Goal: Entertainment & Leisure: Consume media (video, audio)

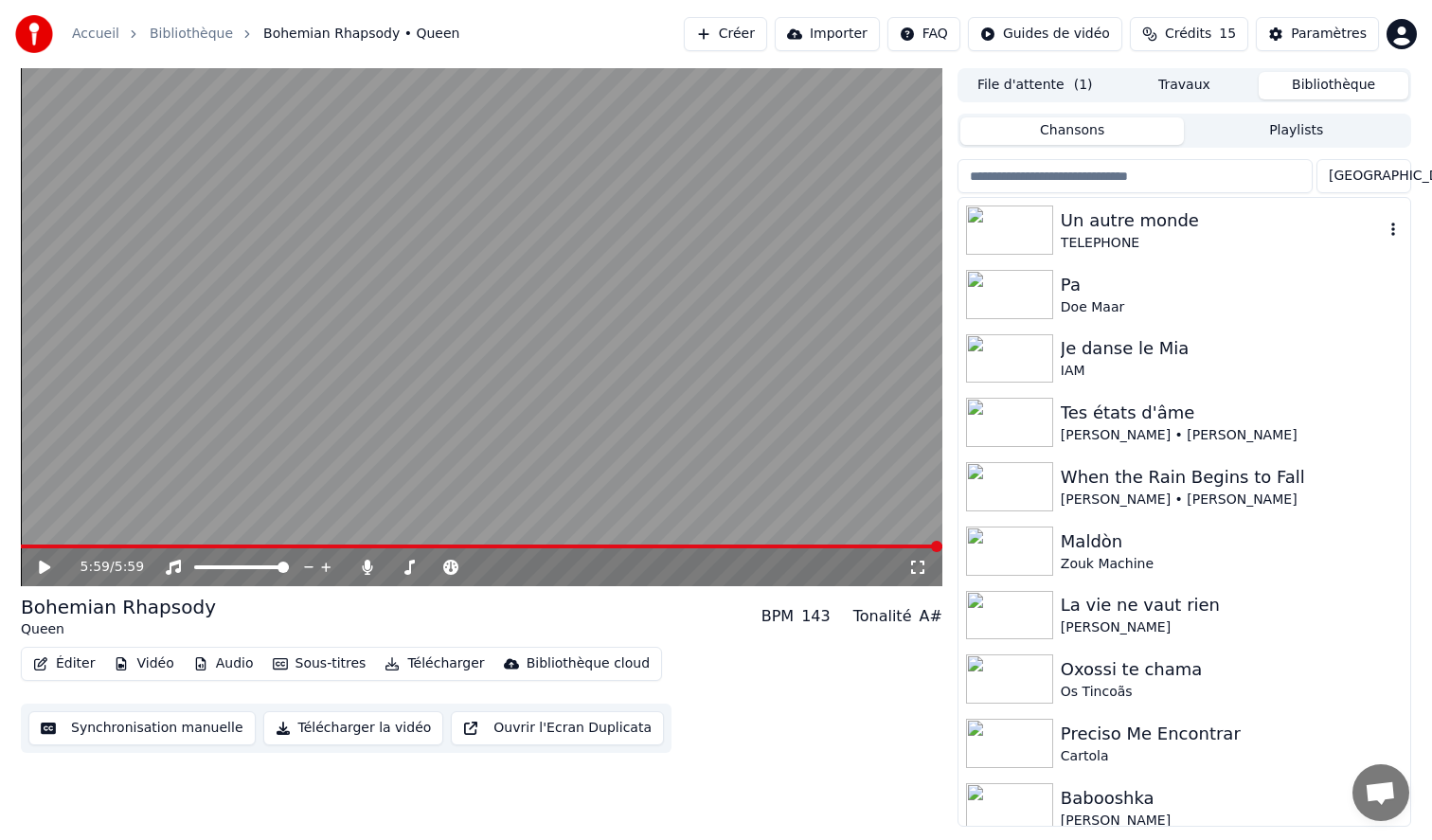
click at [1017, 235] on img at bounding box center [1009, 230] width 87 height 49
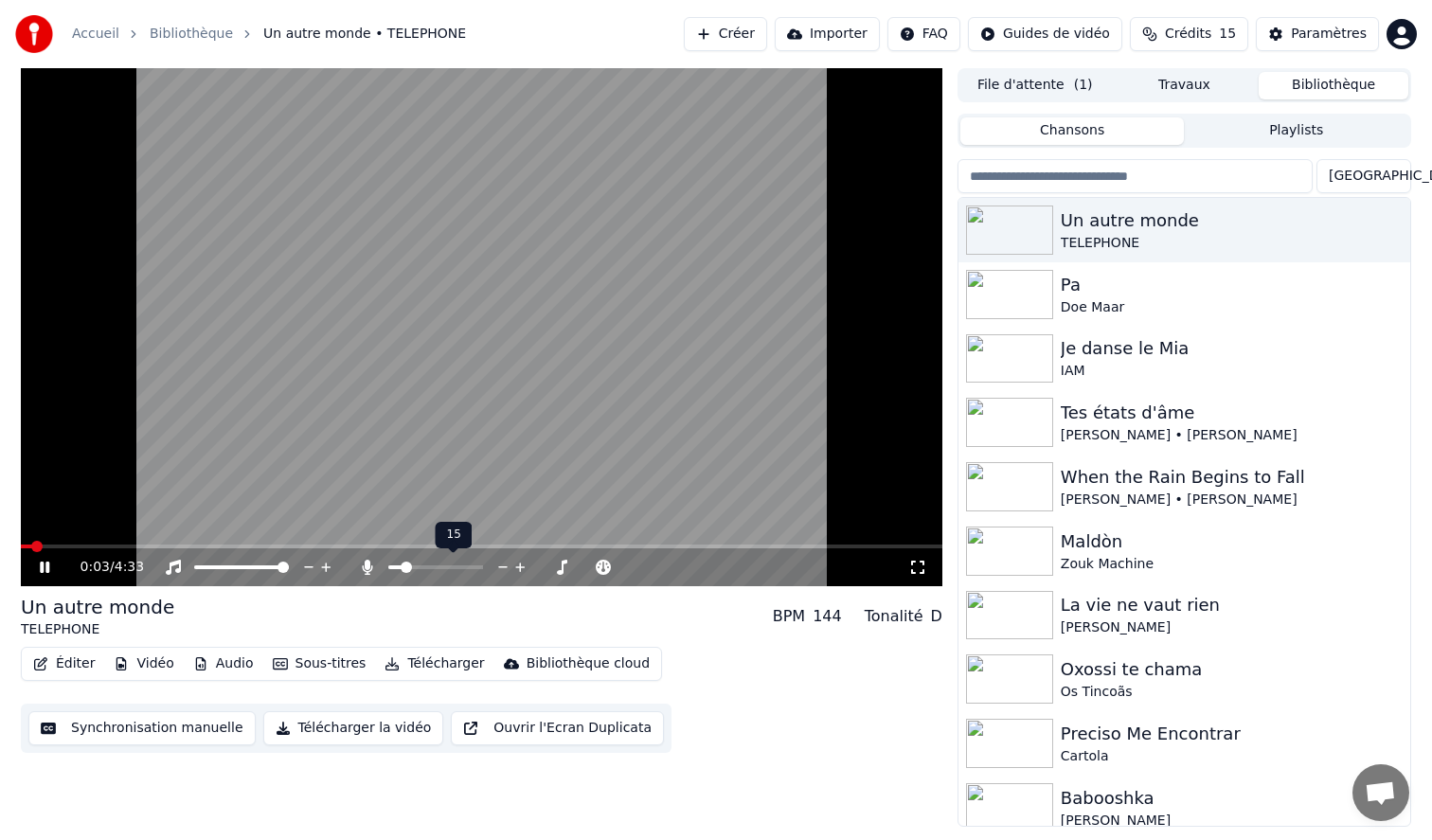
click at [402, 564] on span at bounding box center [407, 567] width 12 height 12
click at [531, 376] on video at bounding box center [481, 327] width 922 height 518
click at [47, 567] on icon at bounding box center [44, 567] width 12 height 13
click at [920, 562] on icon at bounding box center [918, 567] width 19 height 15
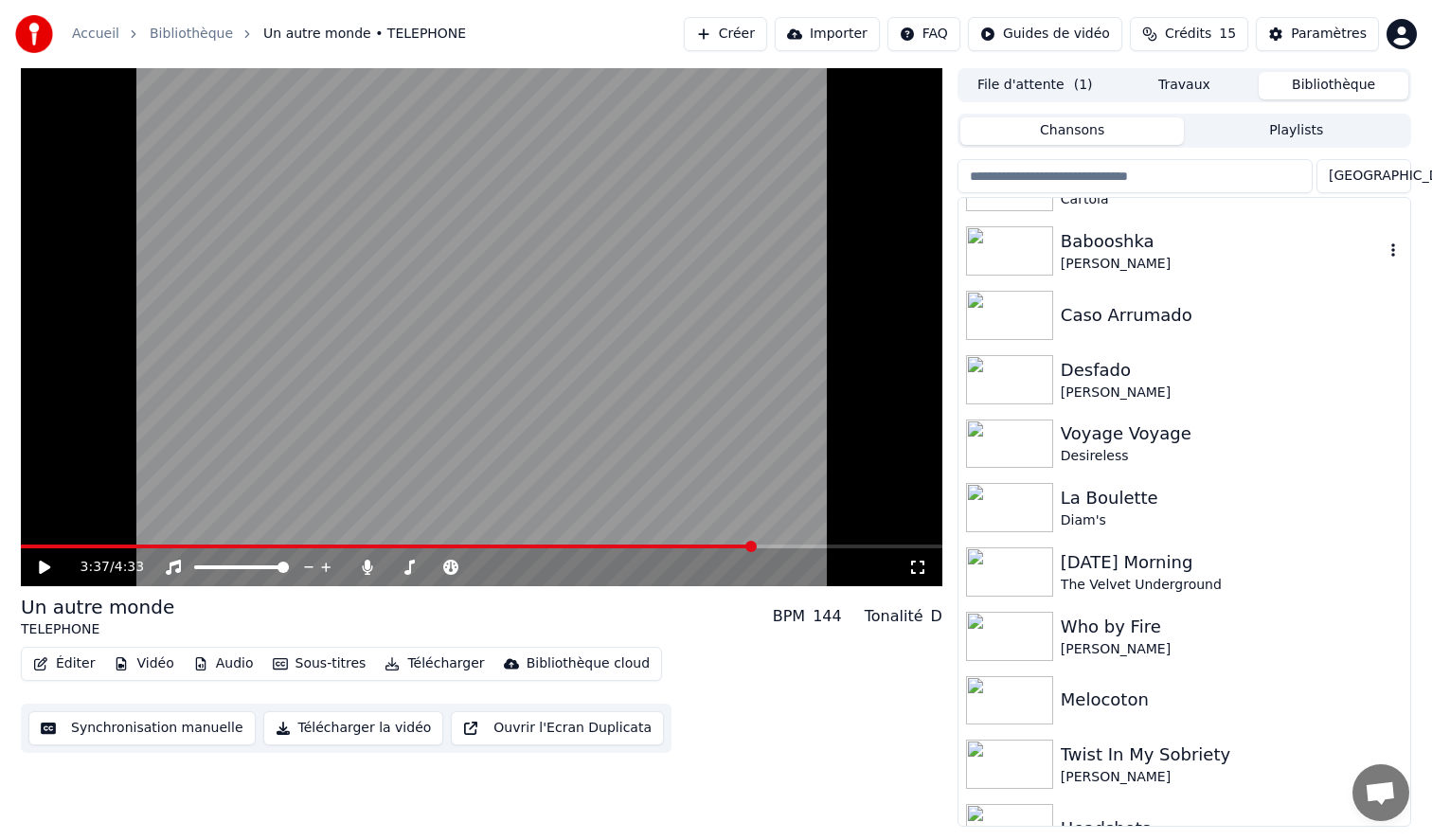
scroll to position [566, 0]
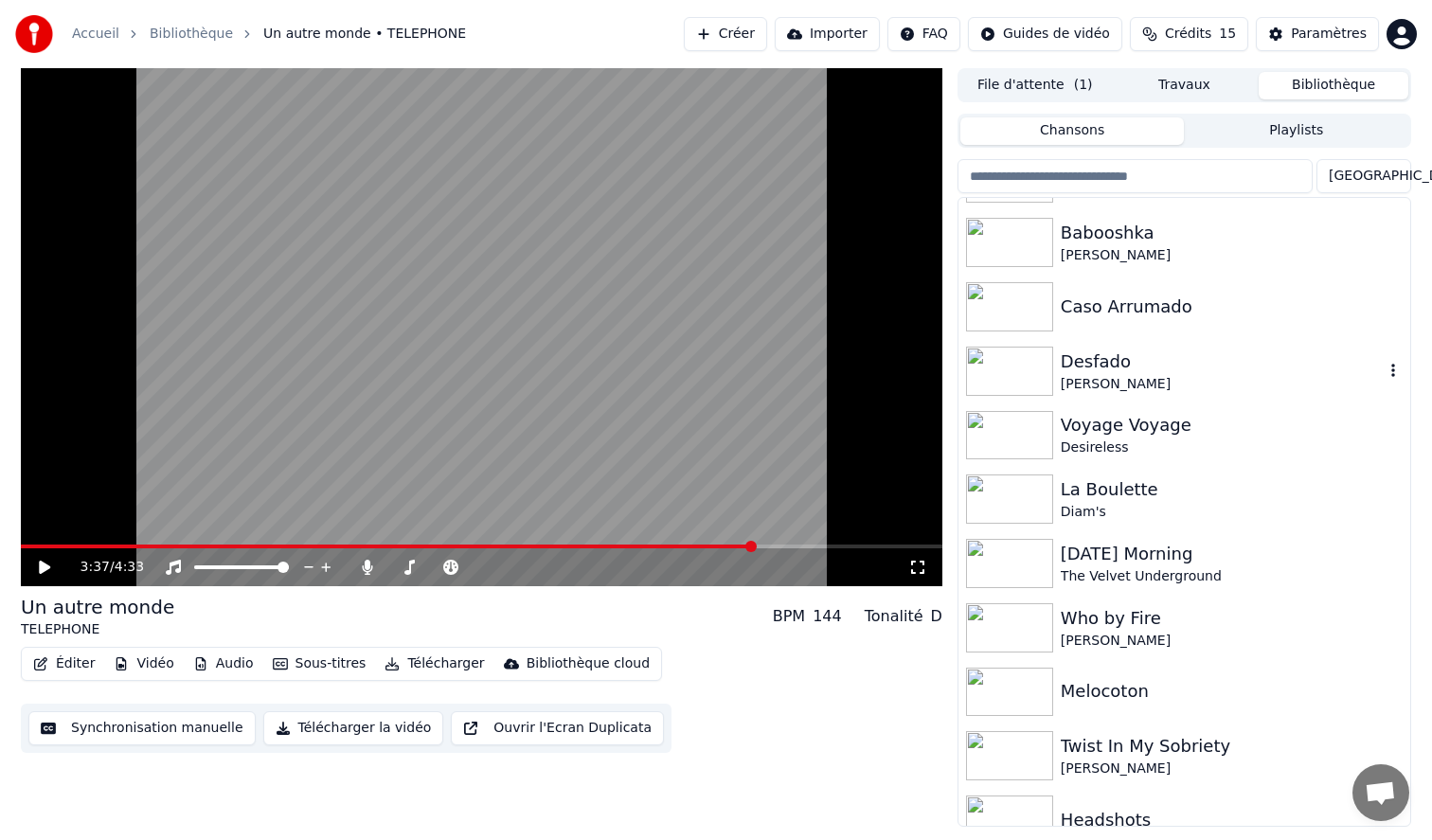
click at [1031, 369] on img at bounding box center [1009, 371] width 87 height 49
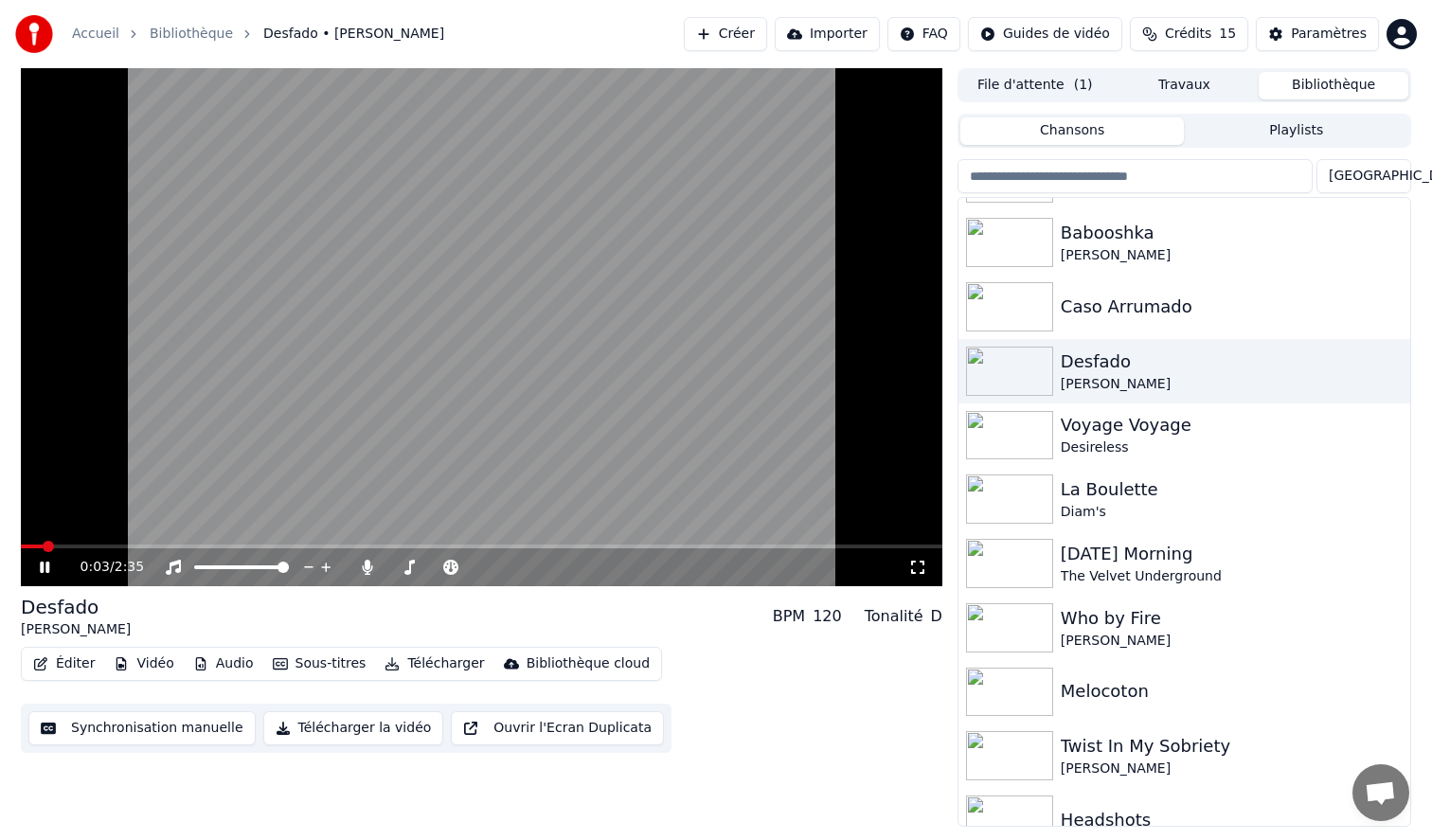
click at [916, 562] on icon at bounding box center [918, 567] width 19 height 15
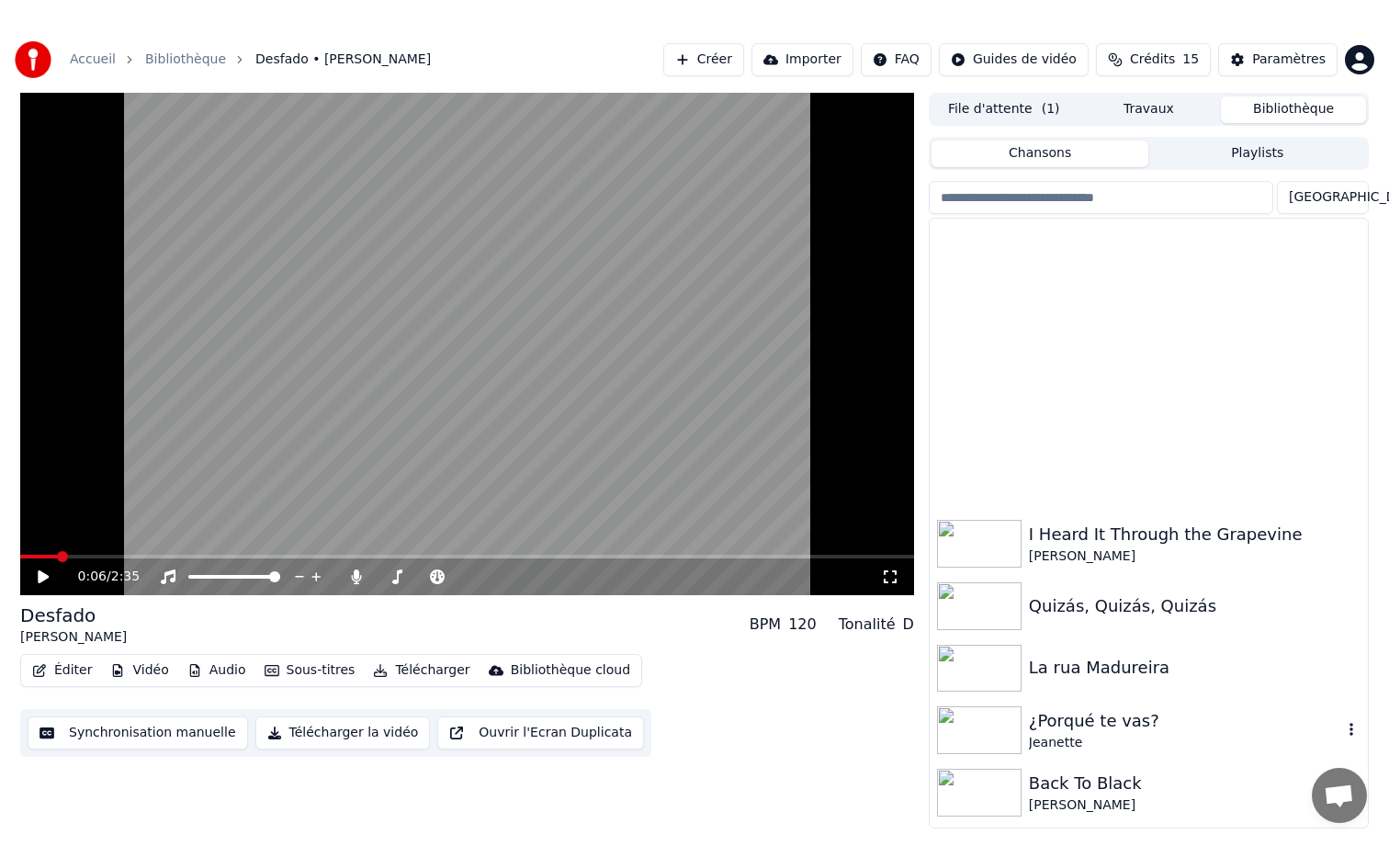
scroll to position [2948, 0]
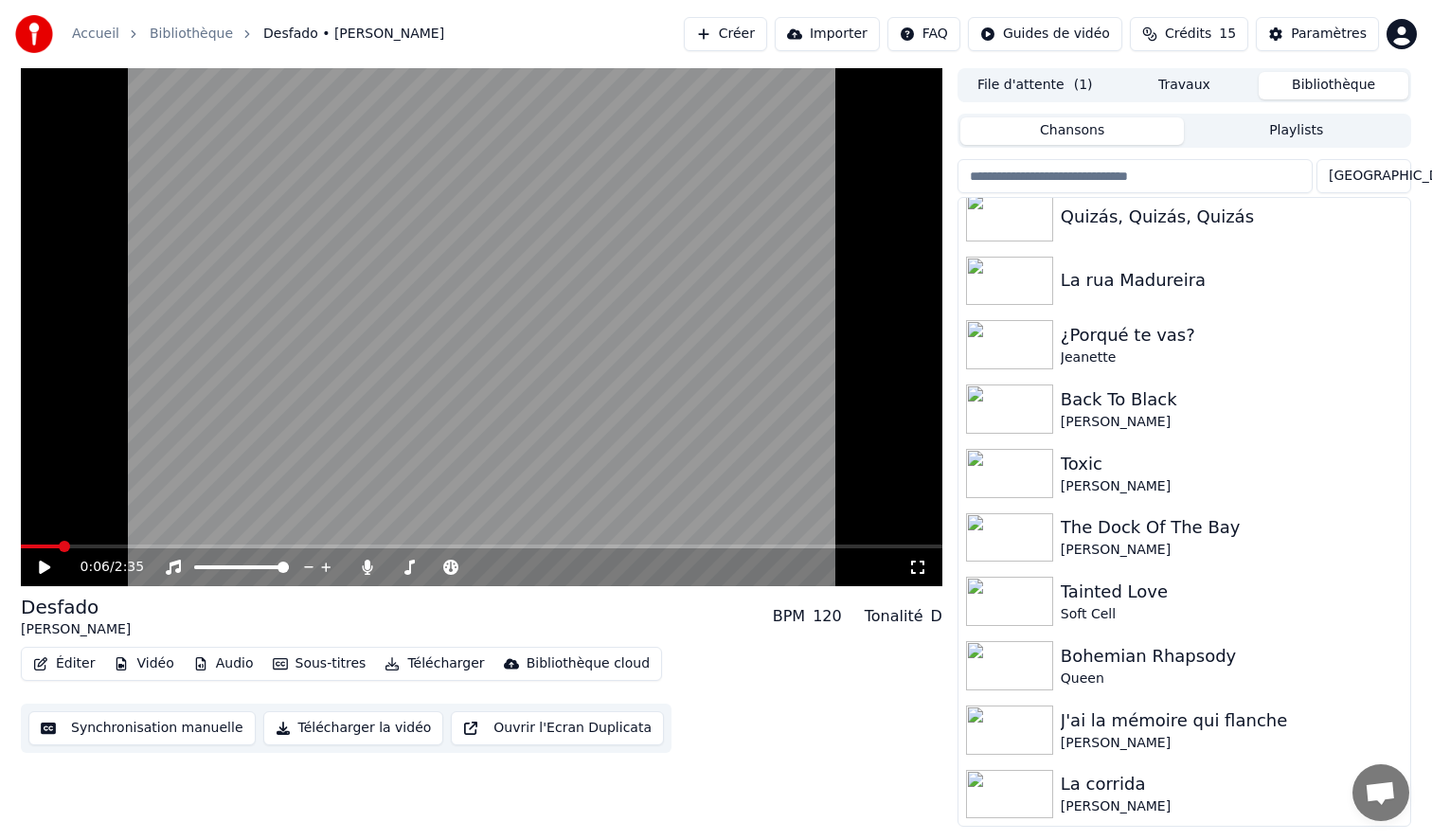
click at [1019, 813] on img at bounding box center [1009, 794] width 87 height 49
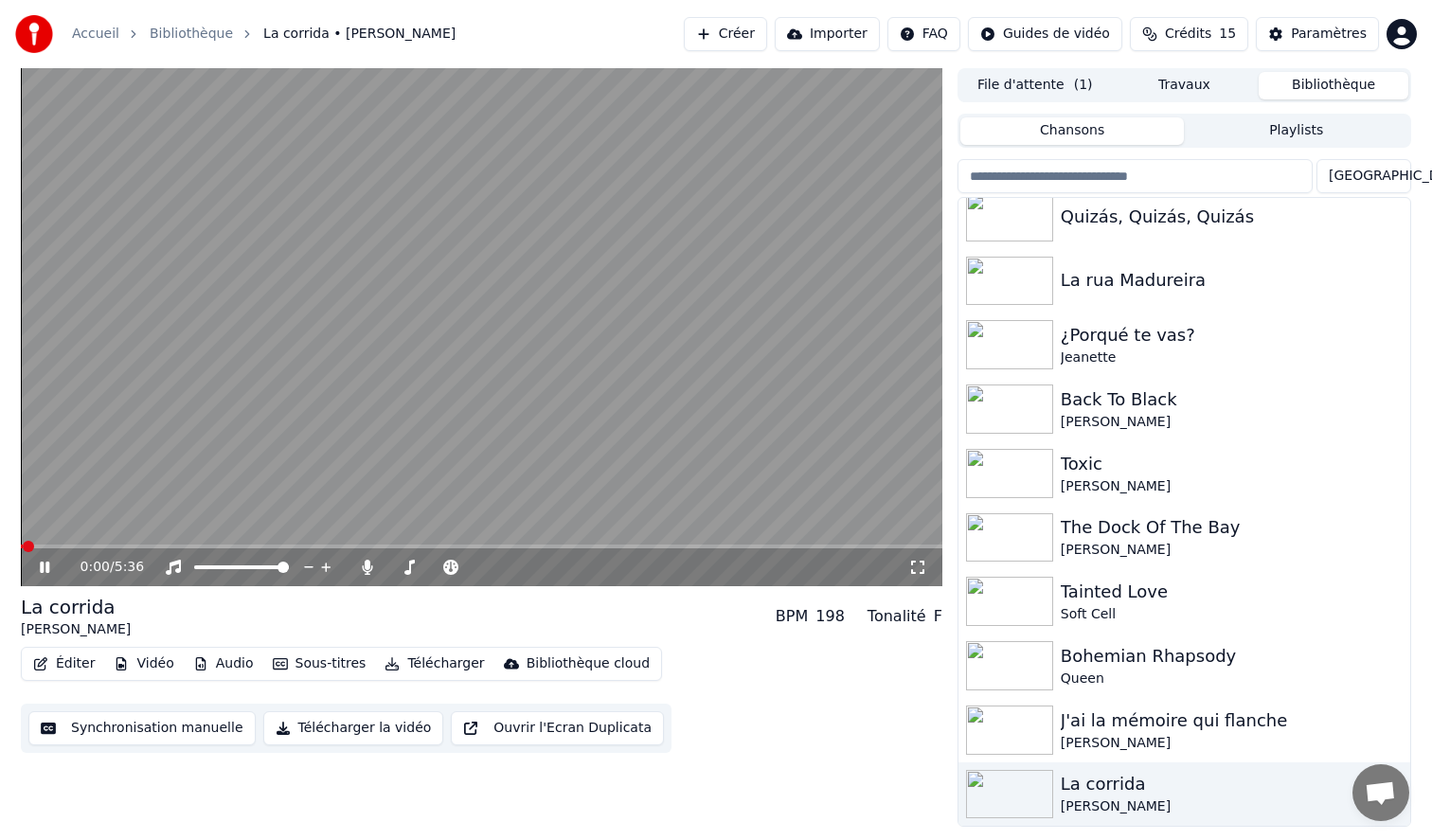
click at [924, 568] on icon at bounding box center [918, 567] width 19 height 15
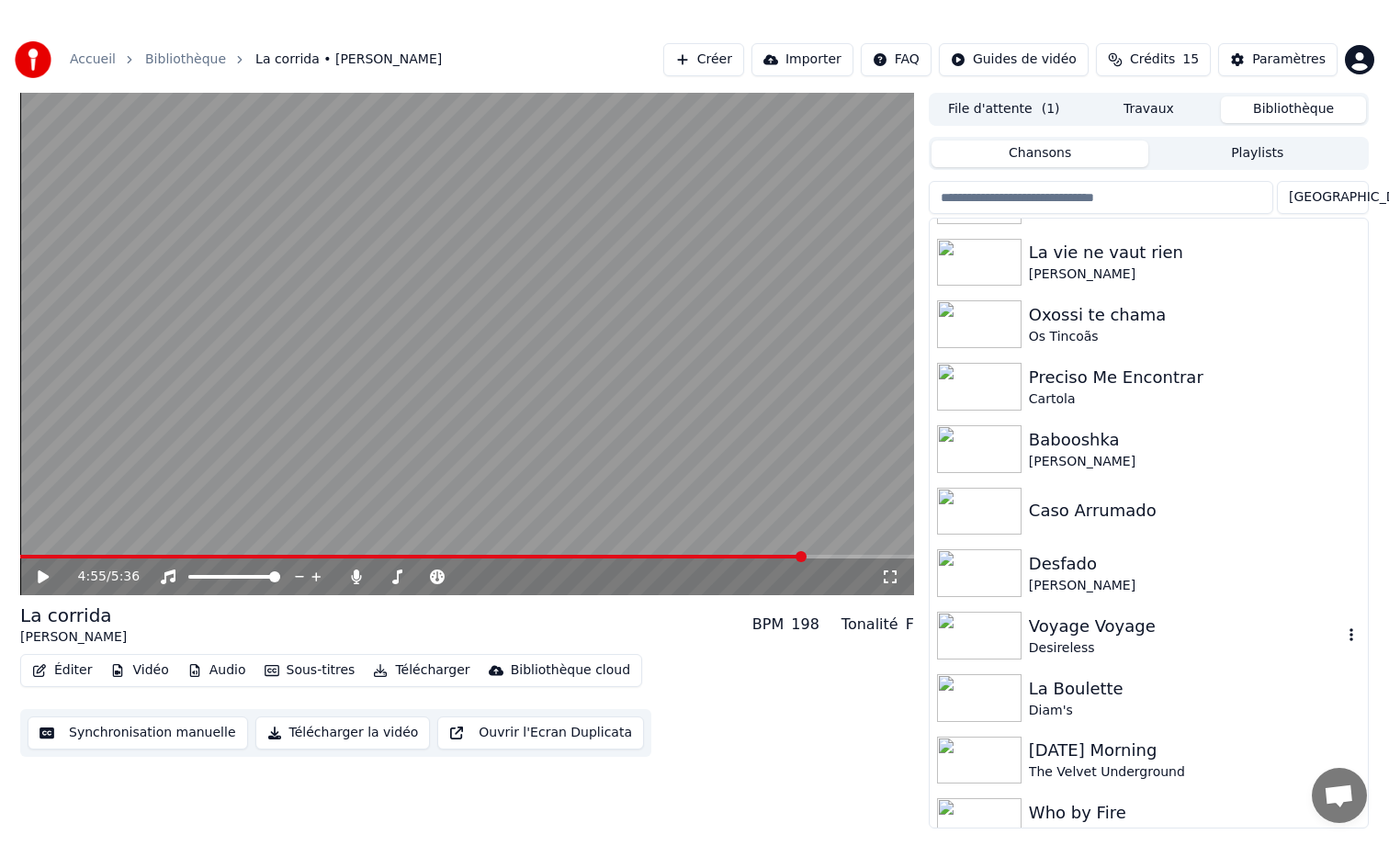
scroll to position [356, 0]
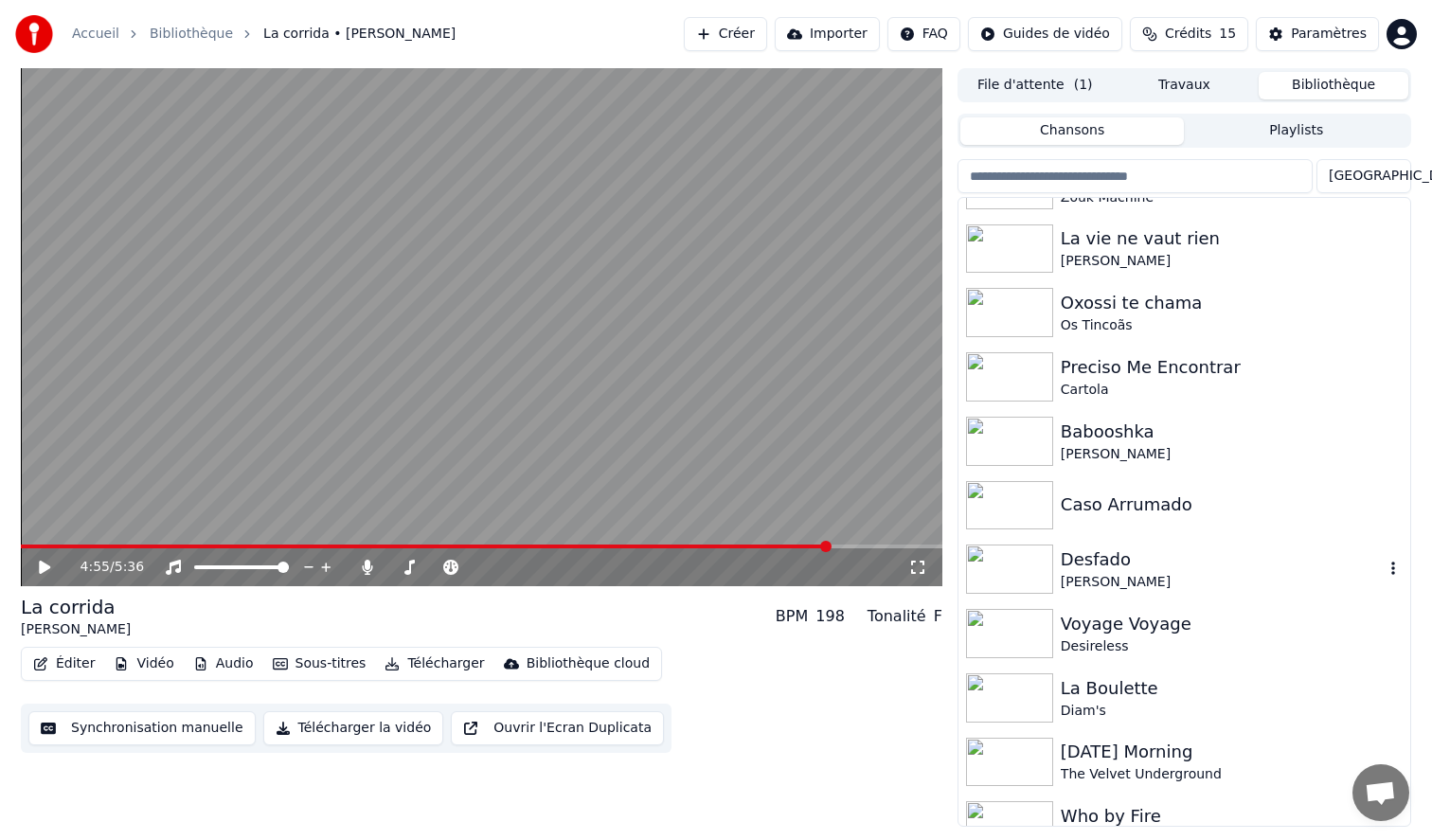
click at [1113, 578] on div "[PERSON_NAME]" at bounding box center [1222, 582] width 323 height 19
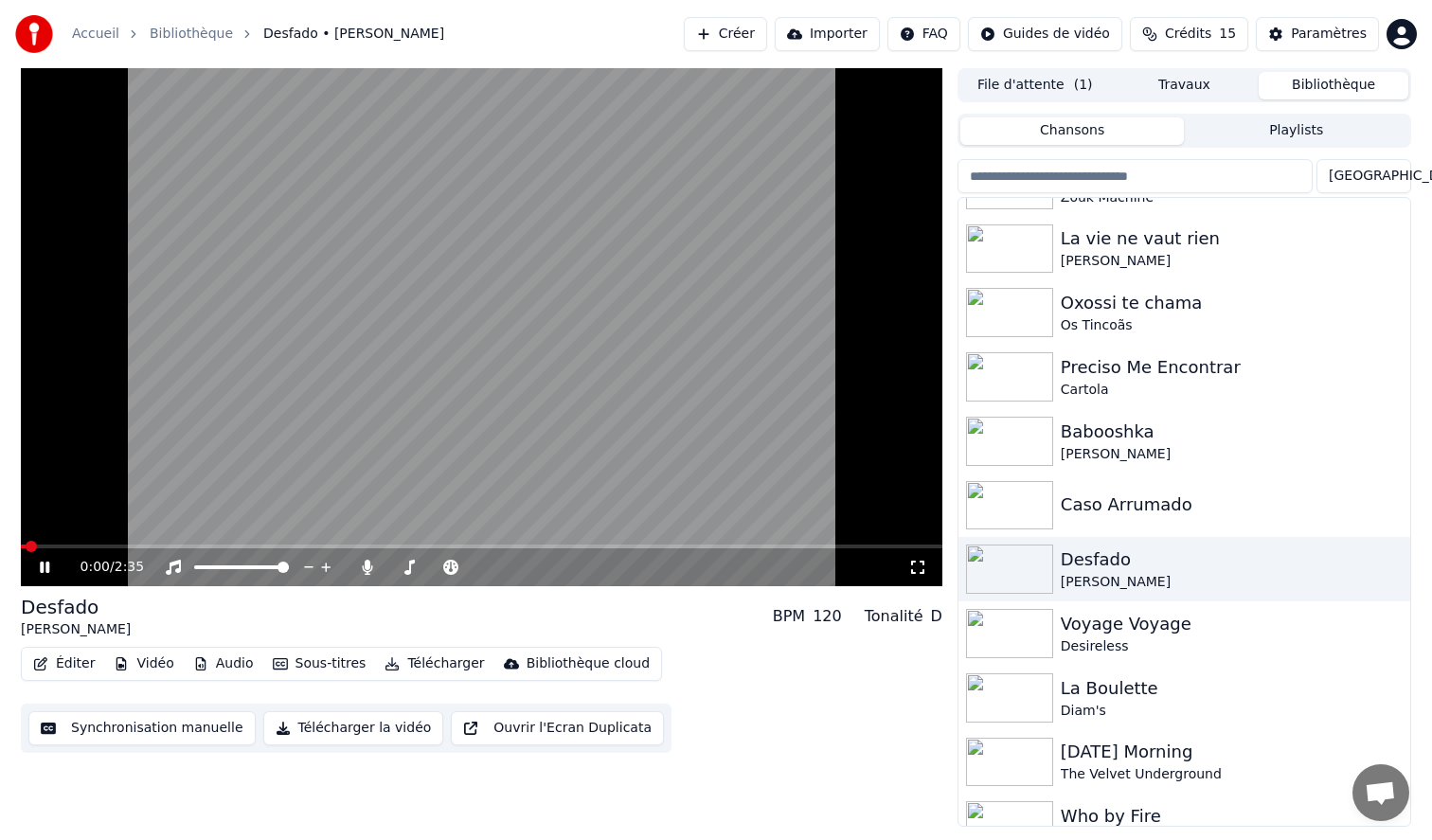
click at [914, 569] on icon at bounding box center [918, 567] width 19 height 15
click at [996, 507] on img at bounding box center [1009, 505] width 87 height 49
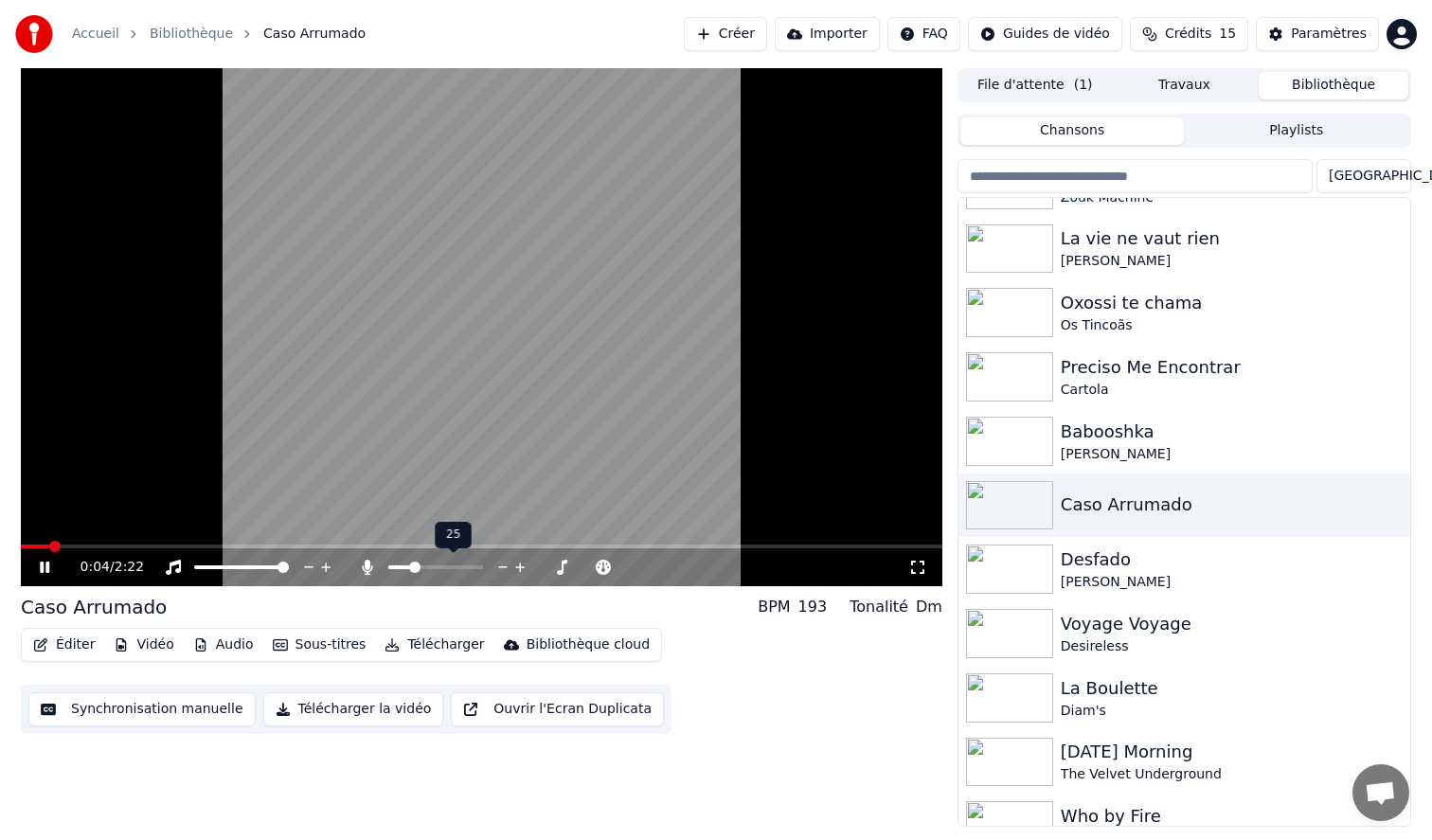
click at [412, 566] on span at bounding box center [435, 567] width 95 height 4
click at [919, 572] on icon at bounding box center [918, 567] width 19 height 15
